Goal: Transaction & Acquisition: Purchase product/service

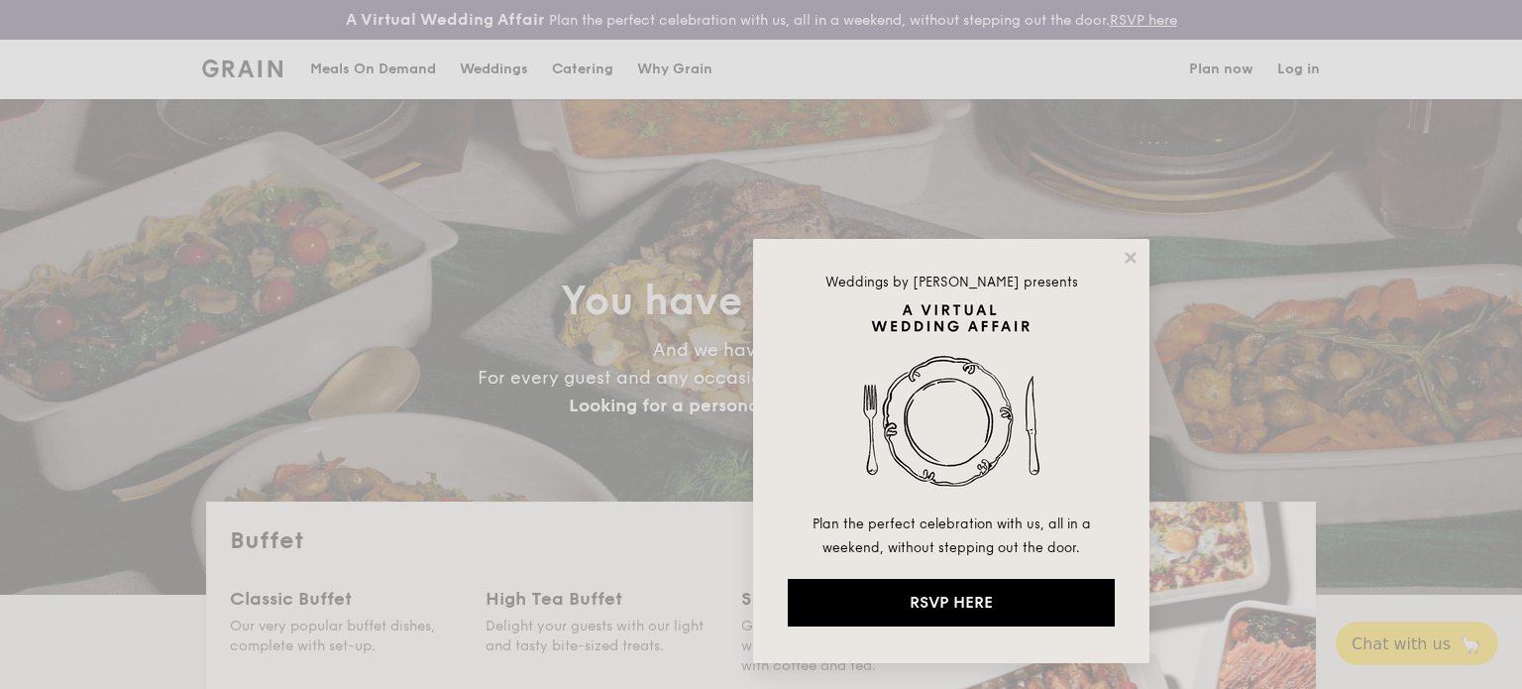
select select
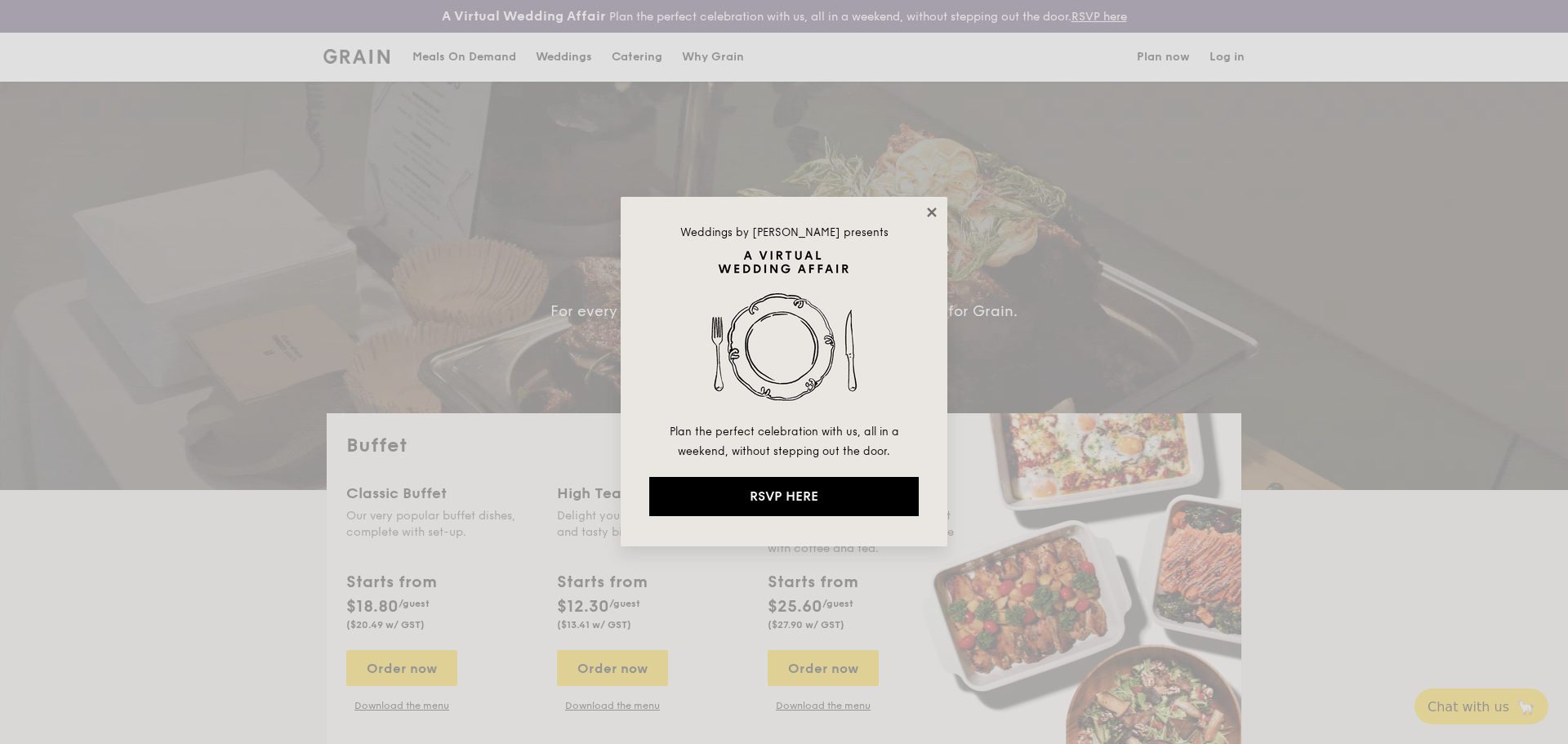
click at [924, 215] on icon at bounding box center [932, 213] width 15 height 15
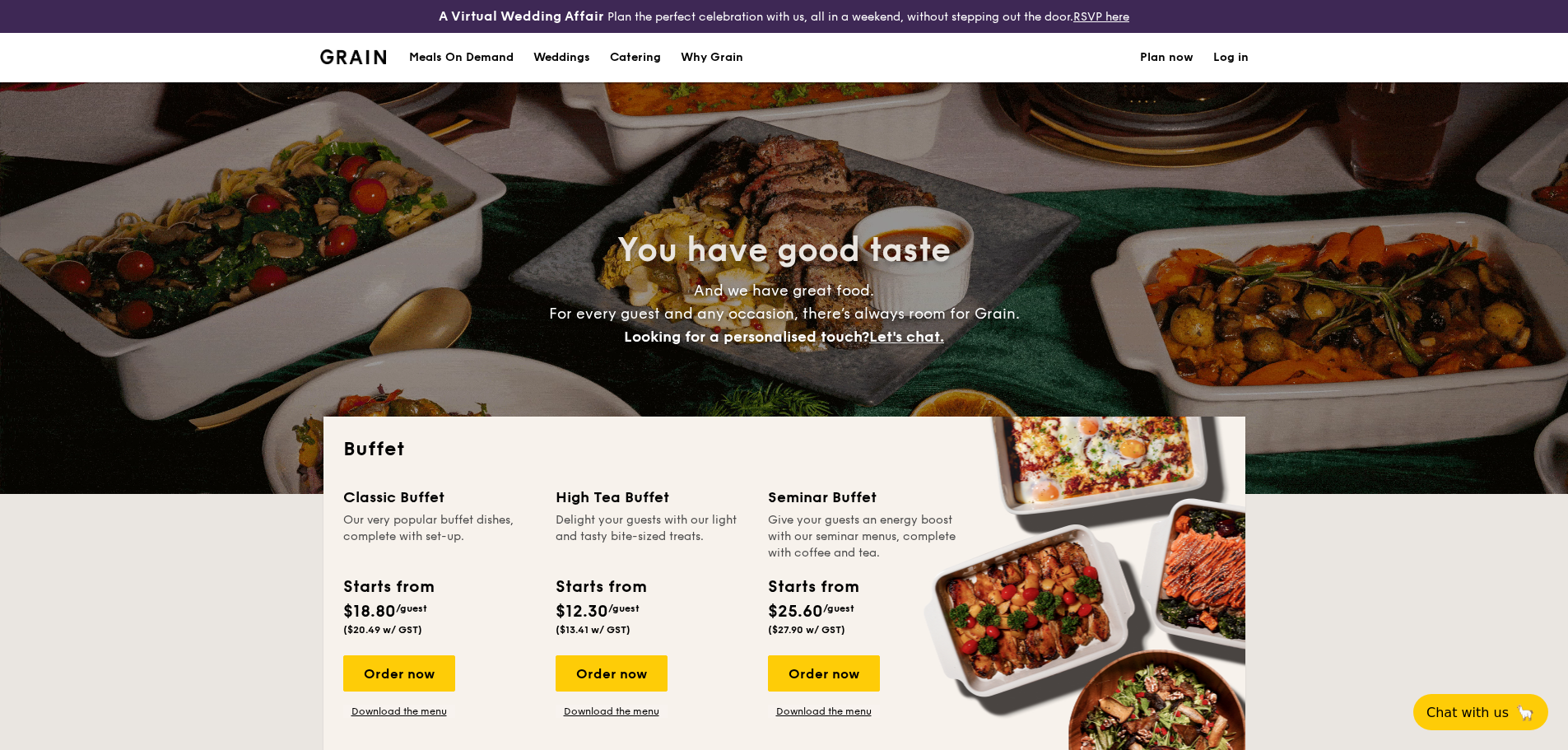
click at [477, 59] on div "Meals On Demand" at bounding box center [462, 57] width 105 height 49
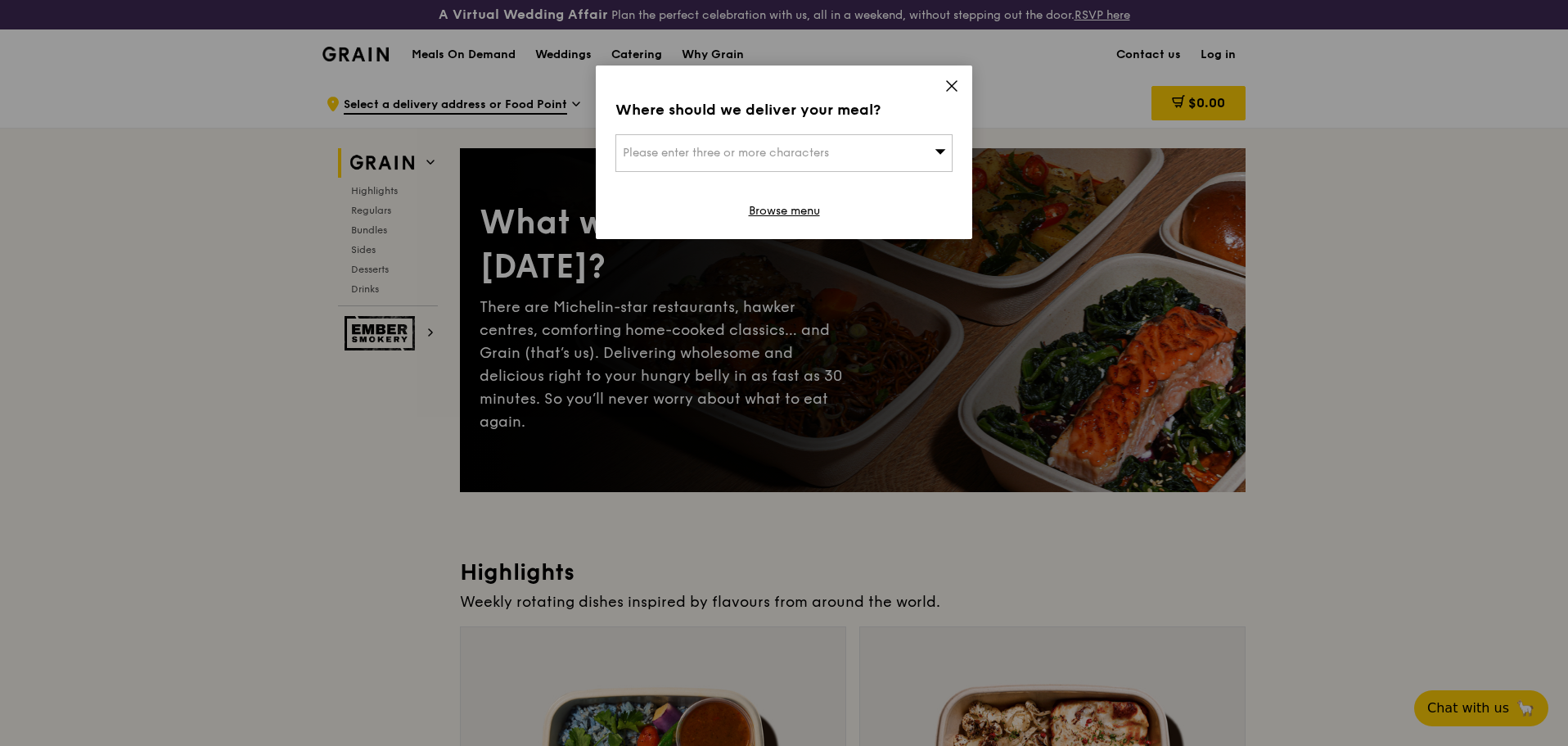
click at [827, 151] on span "Please enter three or more characters" at bounding box center [726, 152] width 206 height 14
type input "308232"
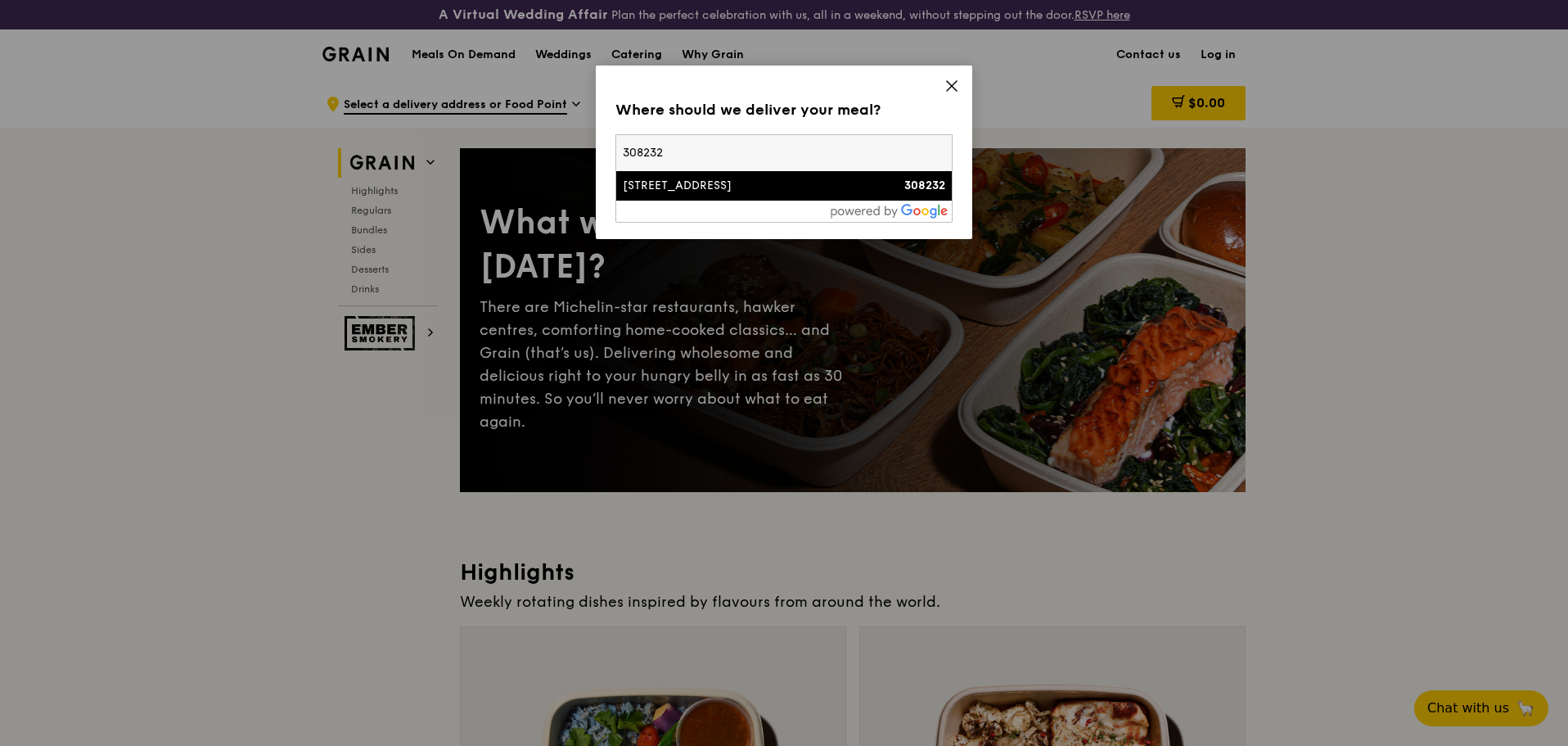
click at [812, 194] on li "11 Mandalay Road 308232" at bounding box center [784, 186] width 335 height 30
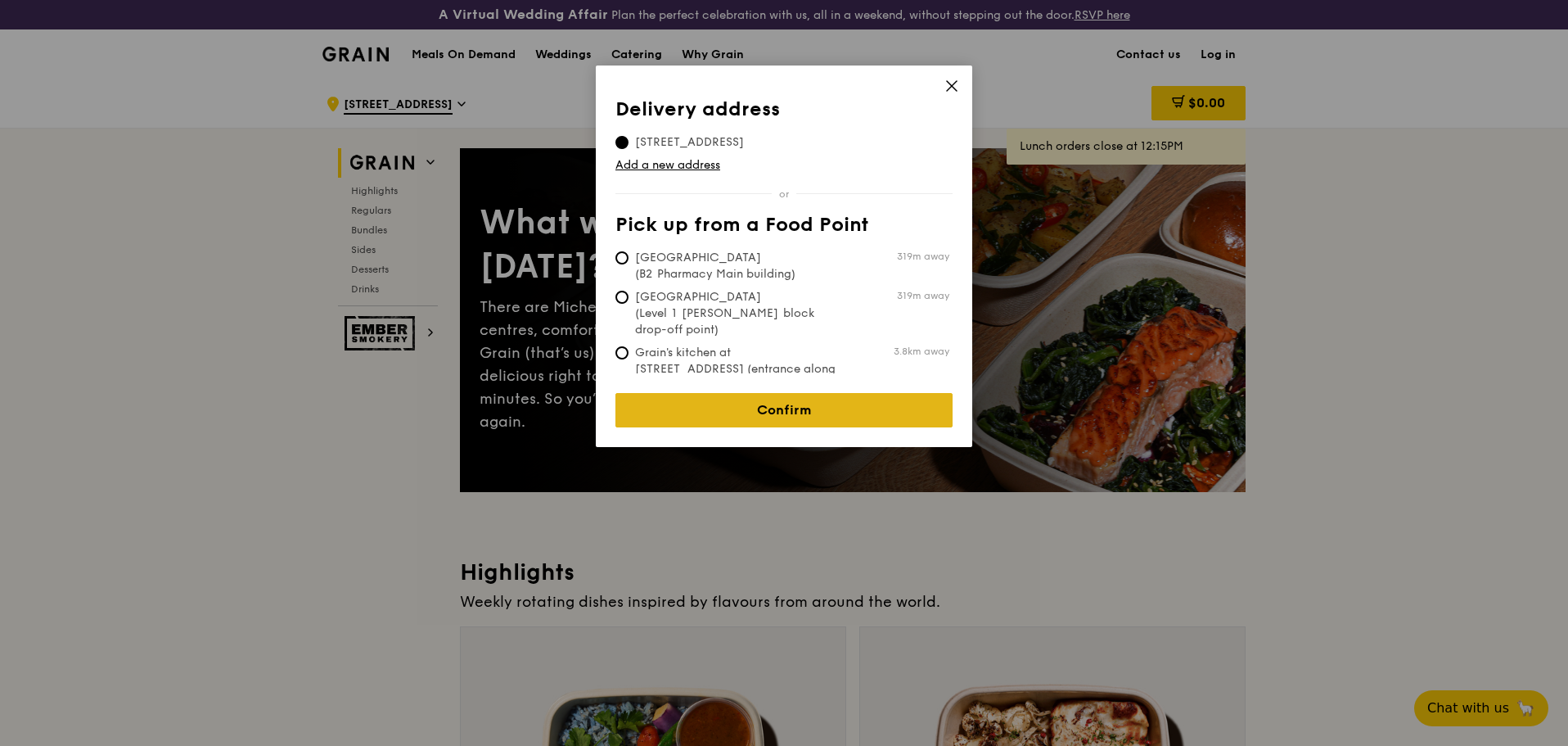
click at [817, 396] on link "Confirm" at bounding box center [784, 411] width 337 height 35
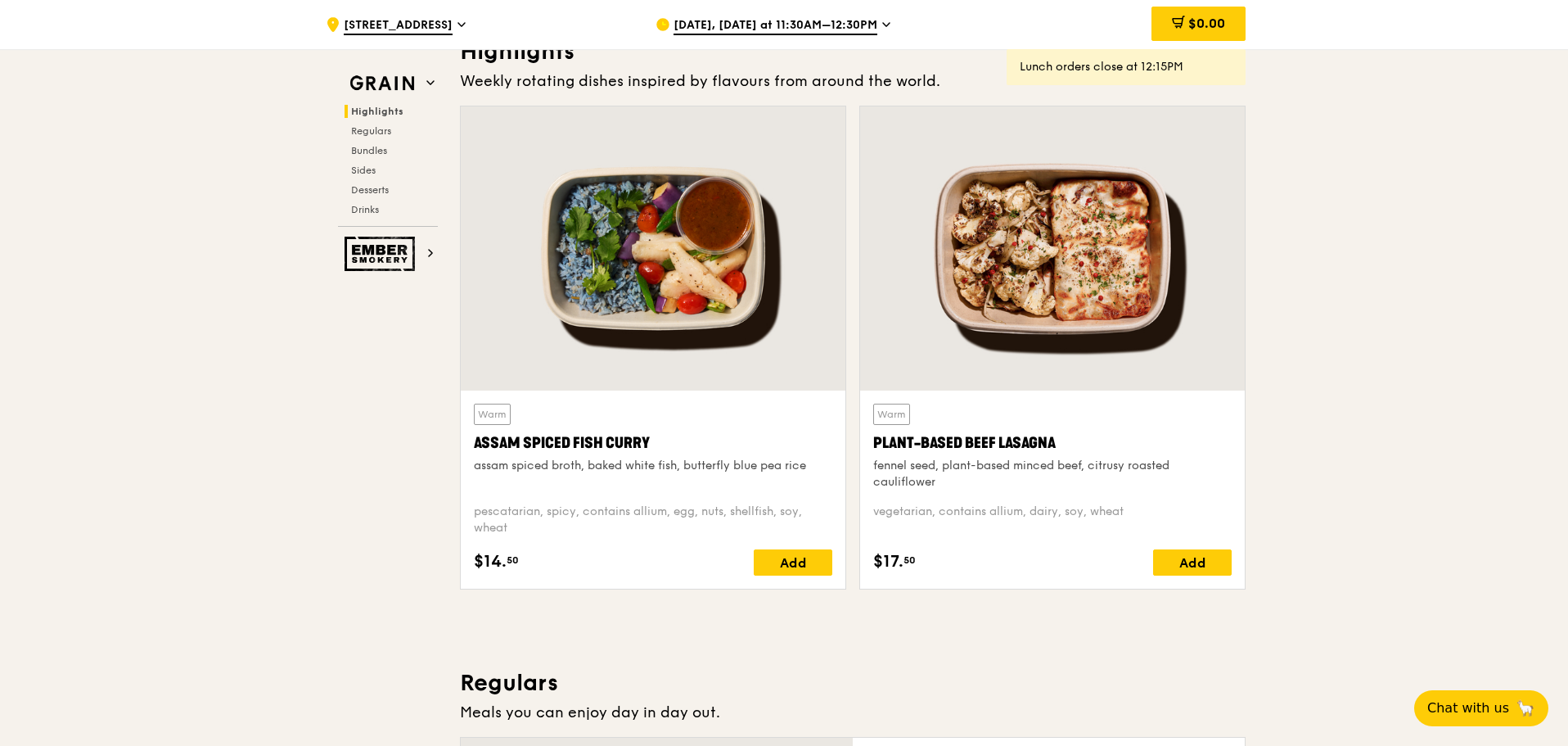
scroll to position [492, 0]
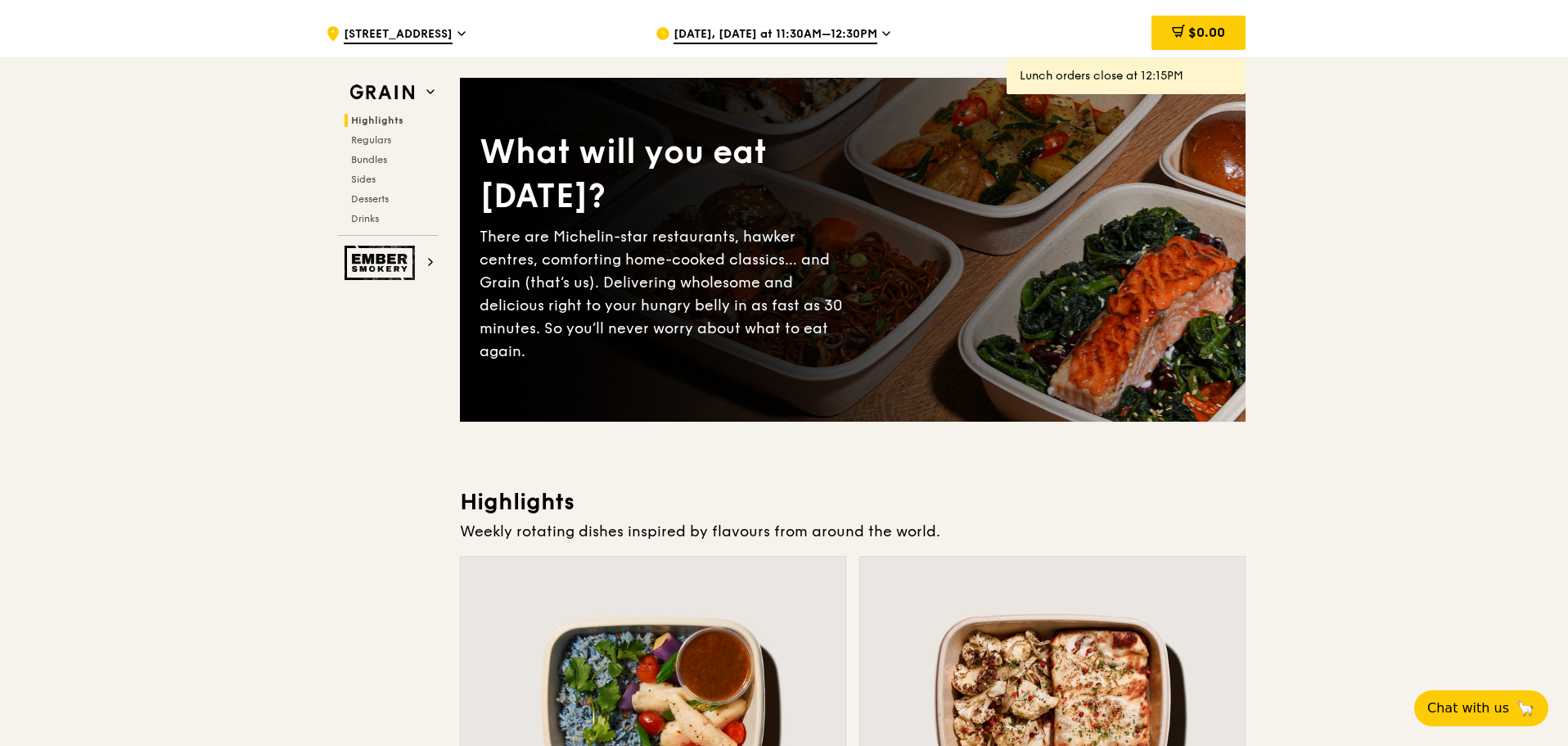
scroll to position [0, 0]
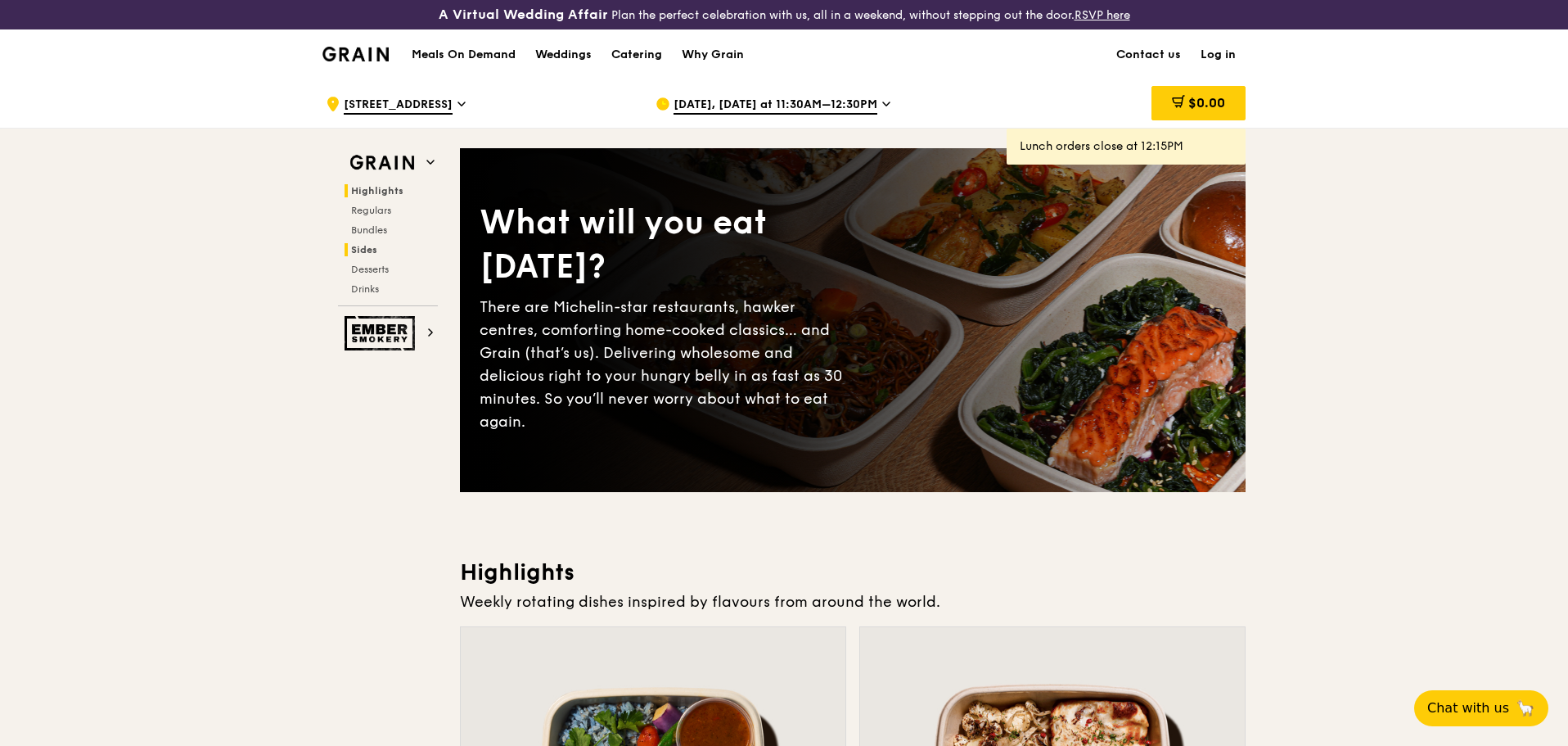
click at [358, 245] on span "Sides" at bounding box center [364, 249] width 26 height 12
click at [632, 43] on div "Catering" at bounding box center [636, 55] width 50 height 49
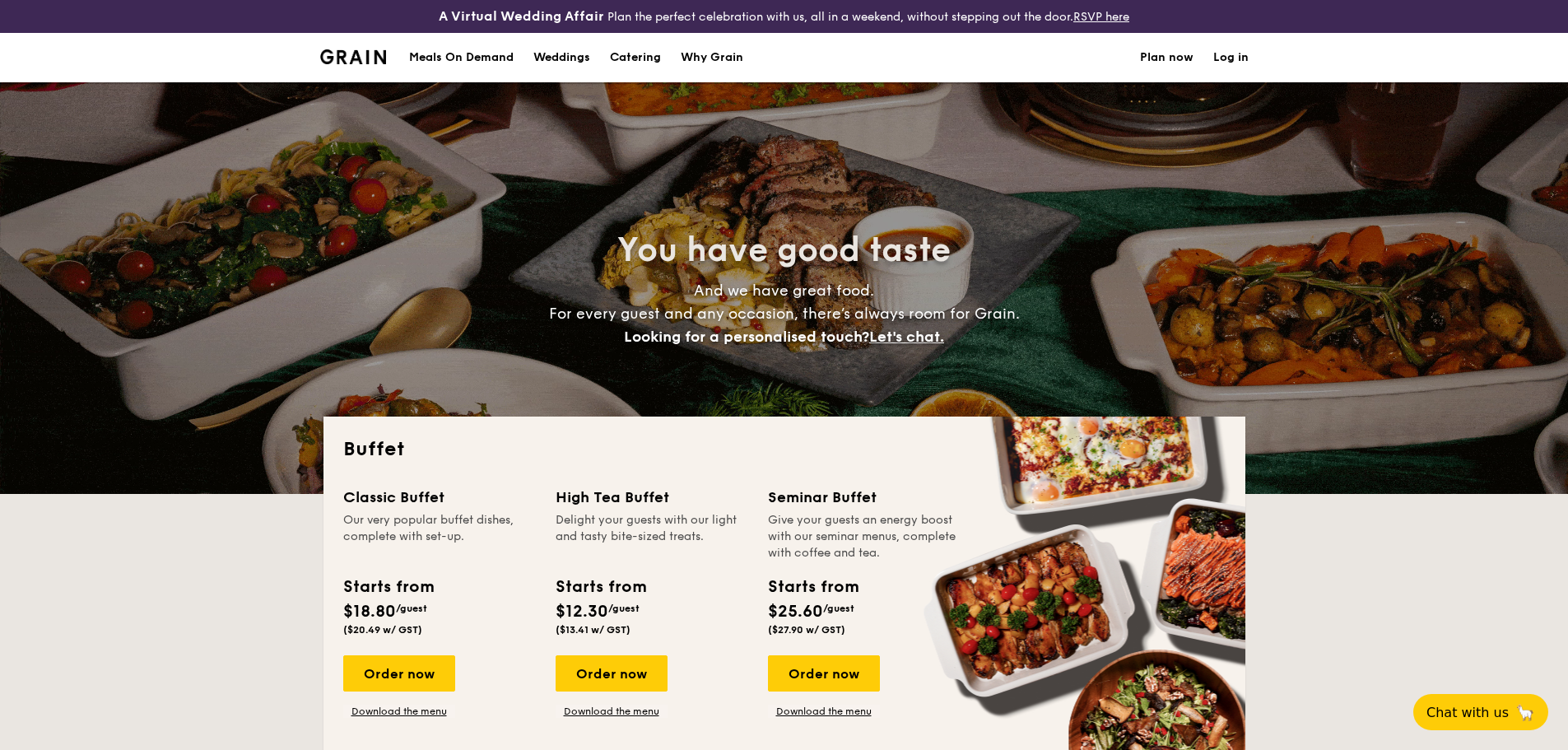
select select
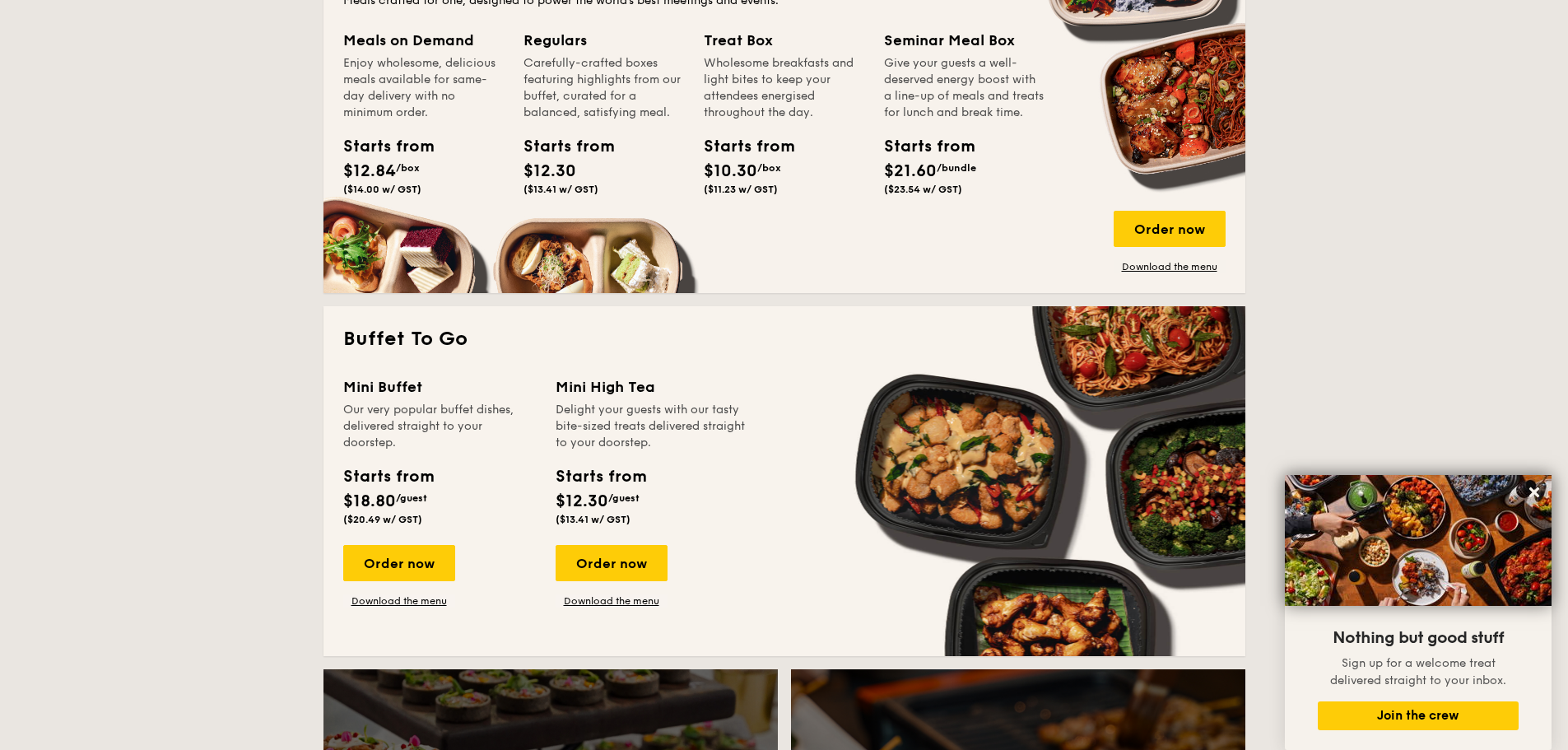
scroll to position [905, 0]
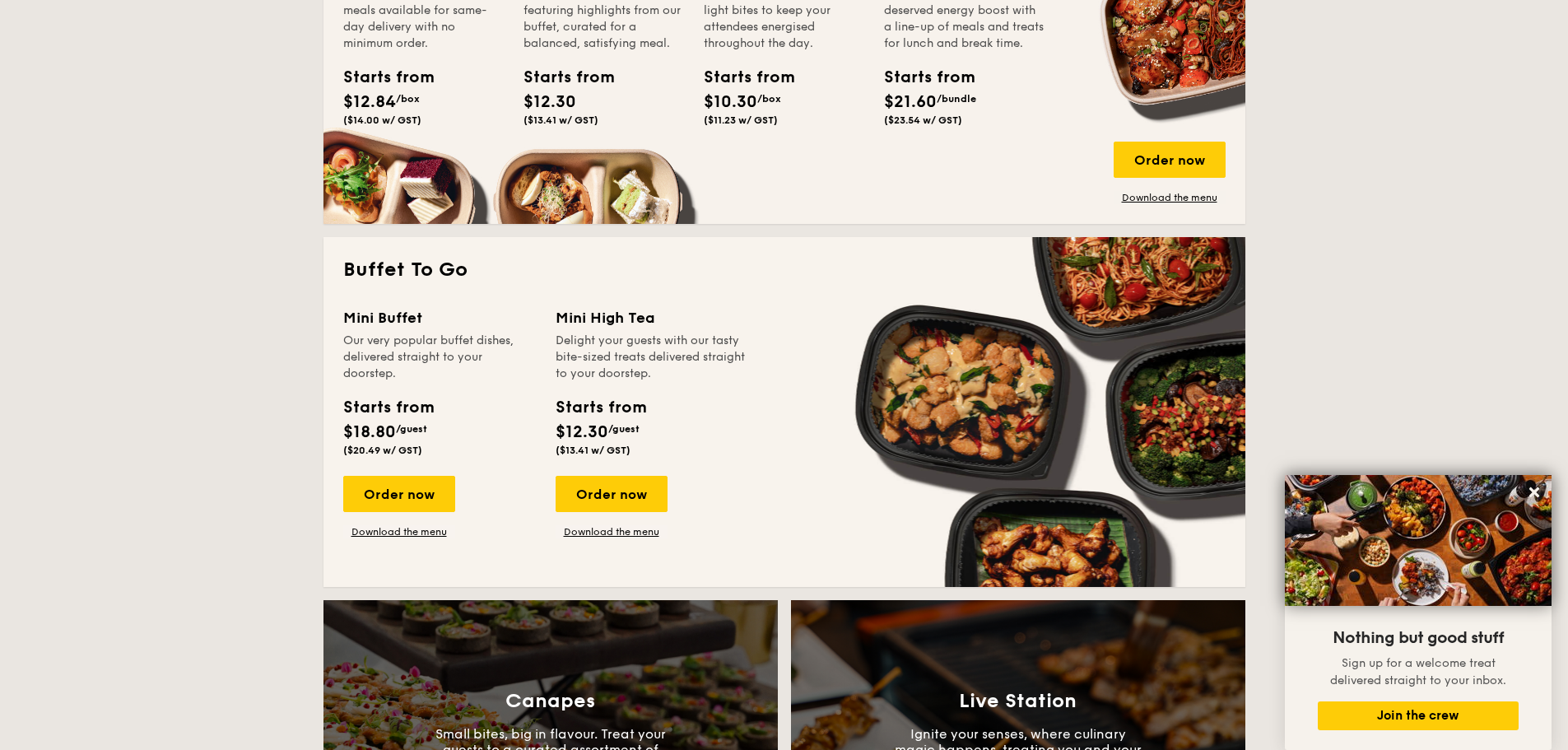
click at [404, 522] on div "Order now Download the menu" at bounding box center [399, 507] width 112 height 62
click at [405, 527] on link "Download the menu" at bounding box center [399, 532] width 112 height 13
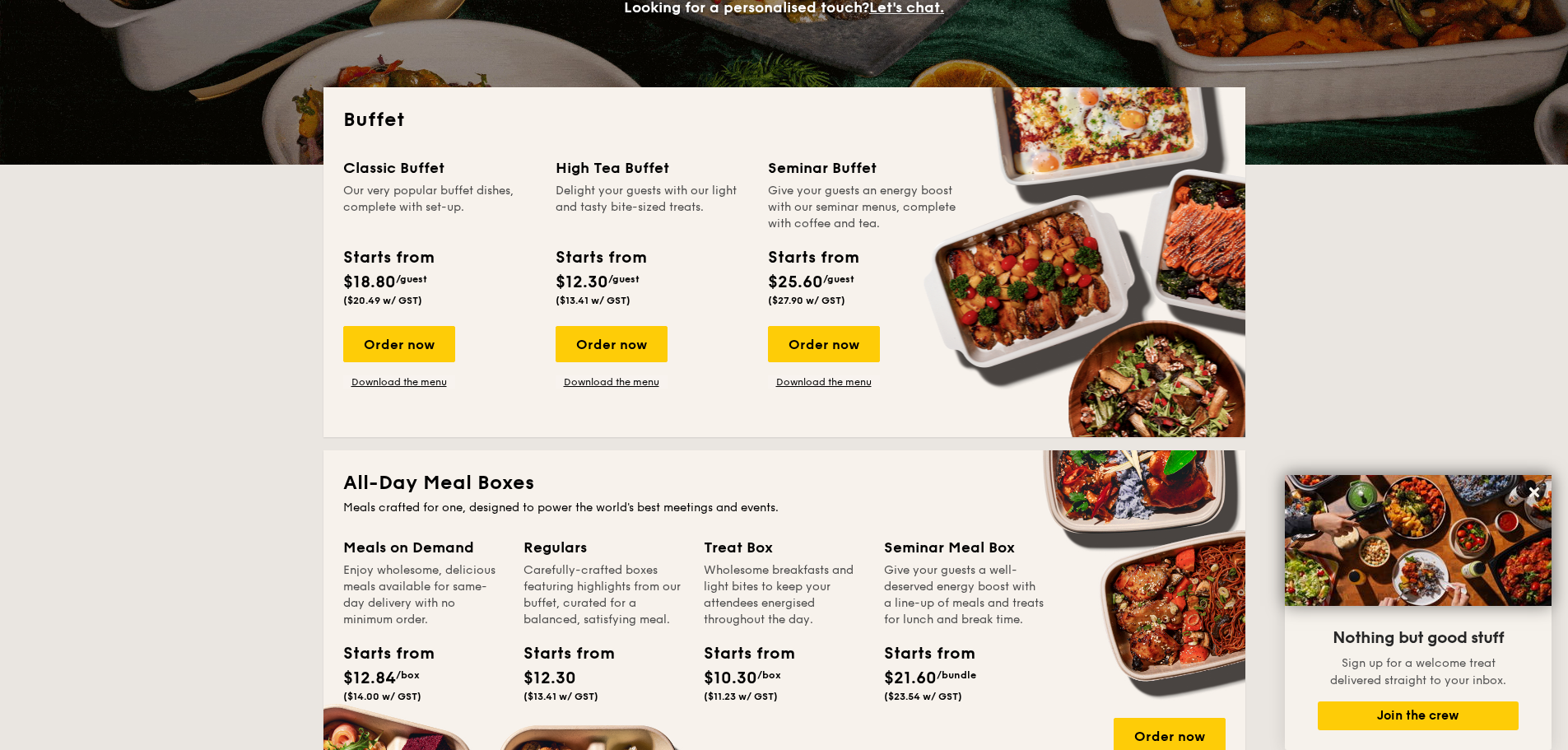
scroll to position [0, 0]
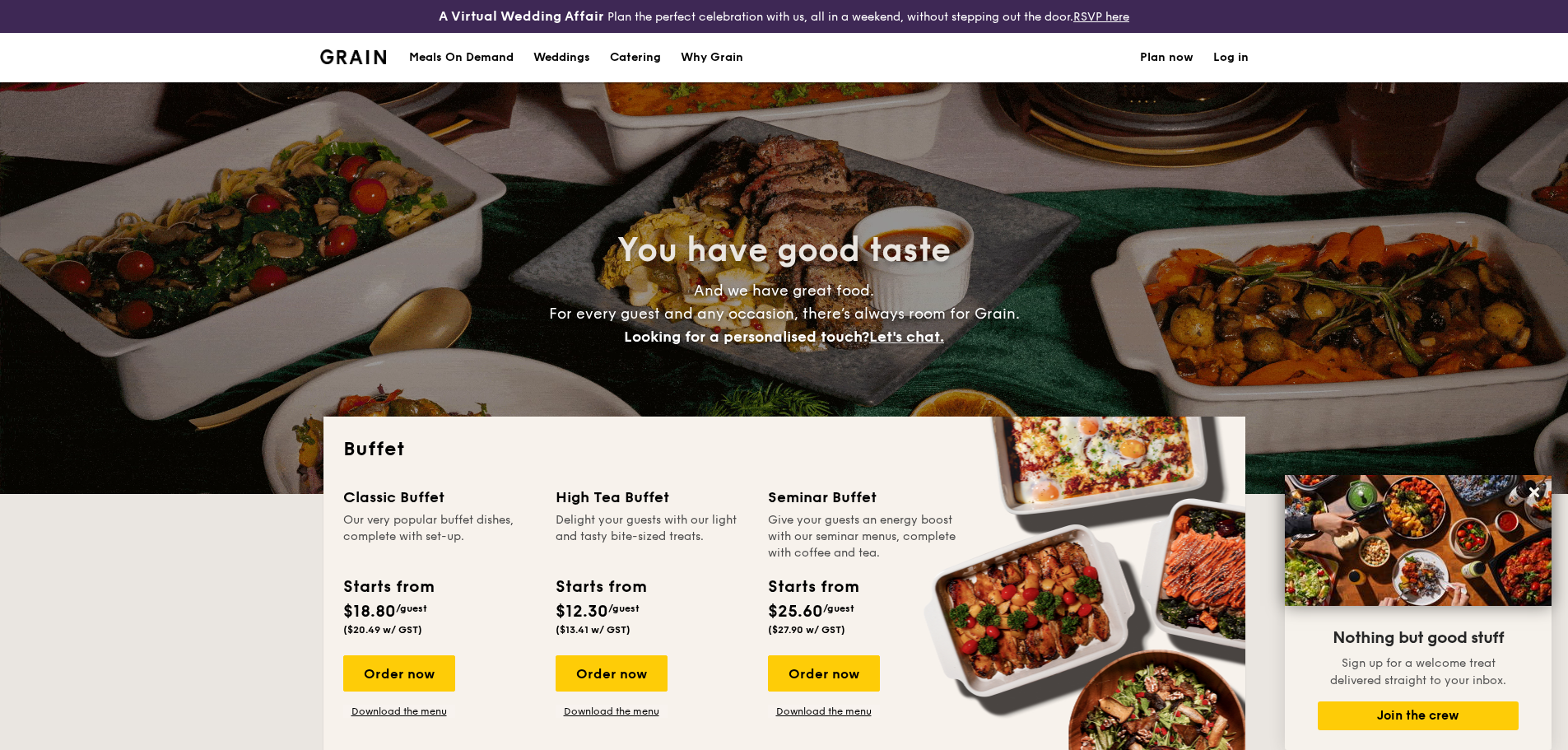
click at [464, 44] on div "Meals On Demand" at bounding box center [462, 57] width 105 height 49
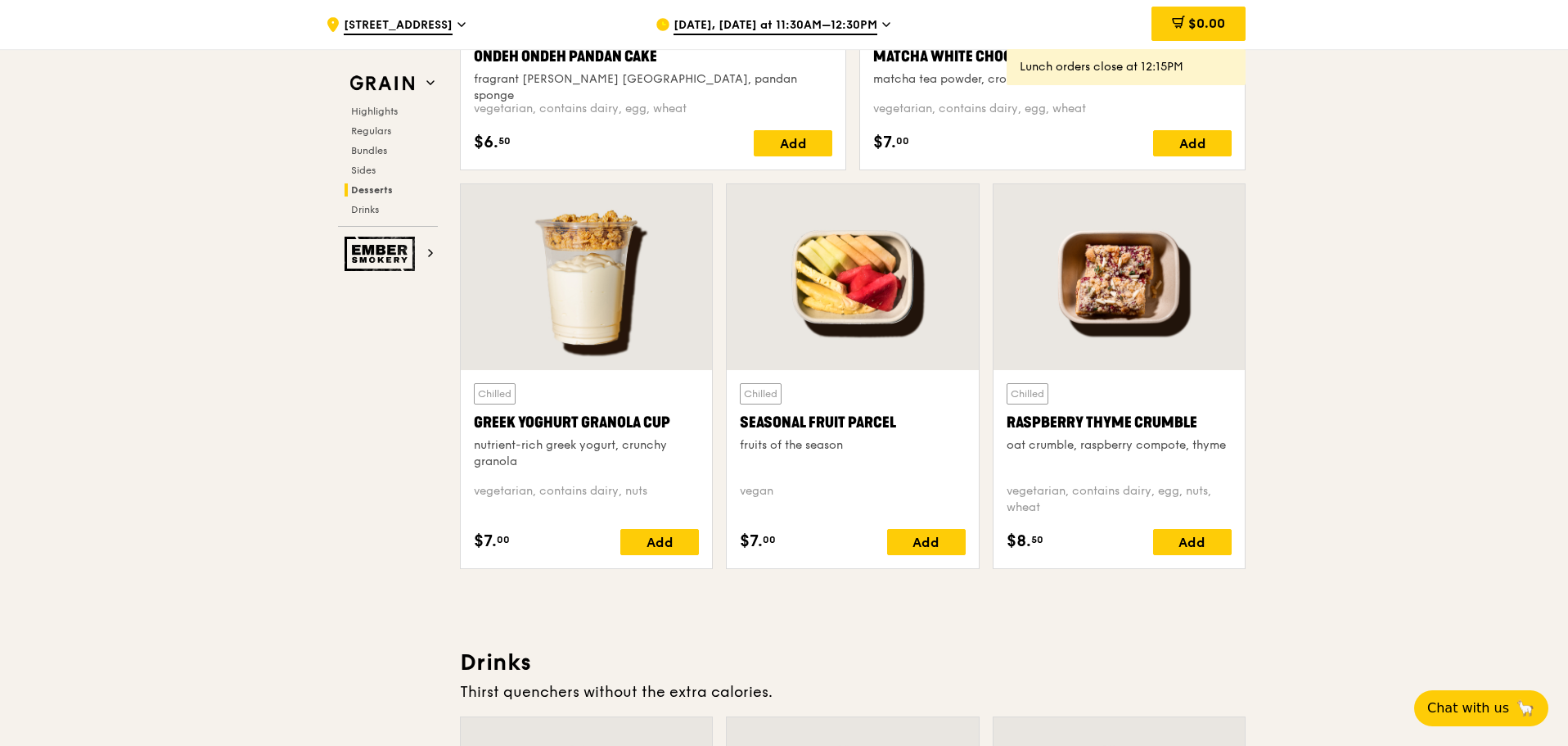
scroll to position [5159, 0]
